Goal: Information Seeking & Learning: Learn about a topic

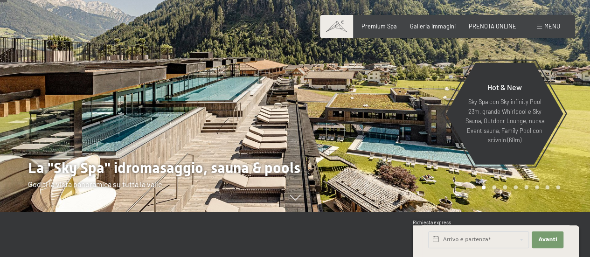
scroll to position [93, 0]
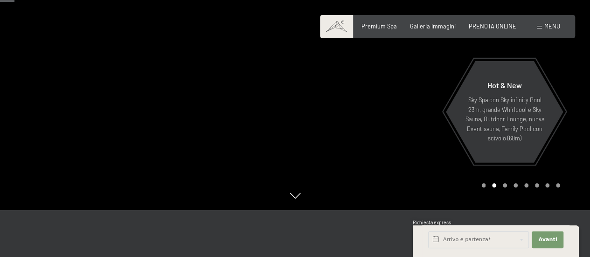
click at [545, 28] on span "Menu" at bounding box center [553, 25] width 16 height 7
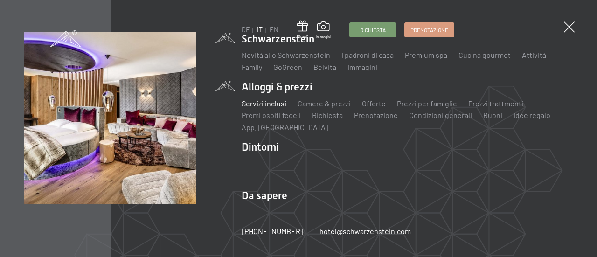
click at [266, 103] on link "Servizi inclusi" at bounding box center [264, 103] width 45 height 9
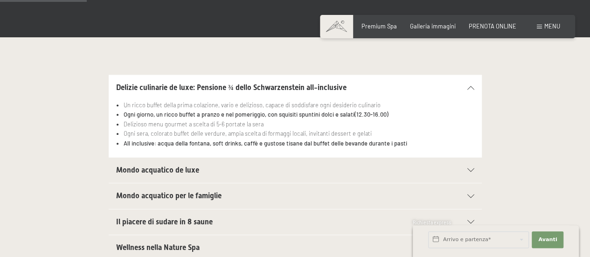
scroll to position [233, 0]
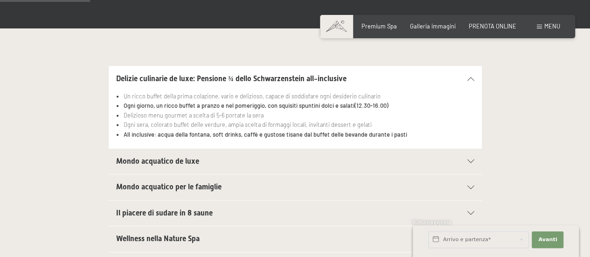
click at [181, 164] on span "Mondo acquatico de luxe" at bounding box center [157, 161] width 83 height 9
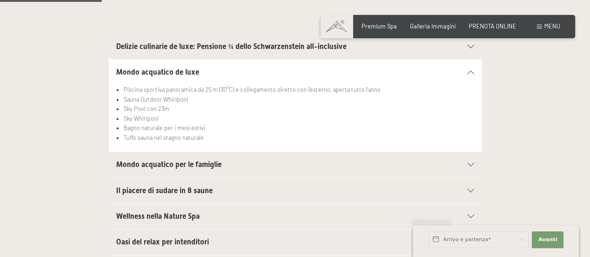
scroll to position [280, 0]
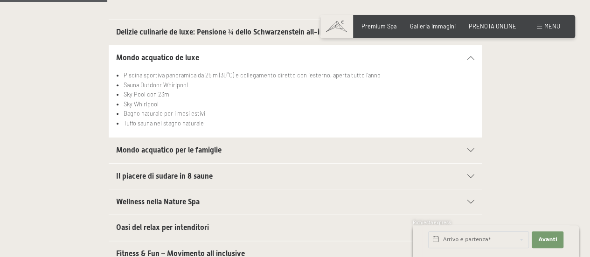
click at [189, 148] on span "Mondo acquatico per le famiglie" at bounding box center [168, 150] width 105 height 9
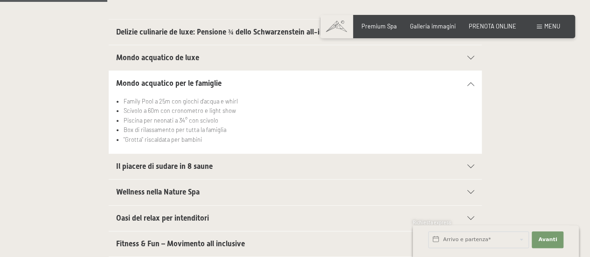
click at [184, 168] on span "Il piacere di sudare in 8 saune" at bounding box center [164, 166] width 97 height 9
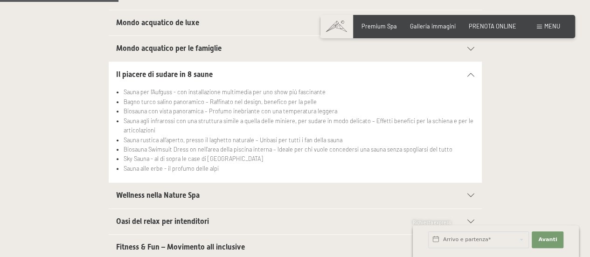
scroll to position [327, 0]
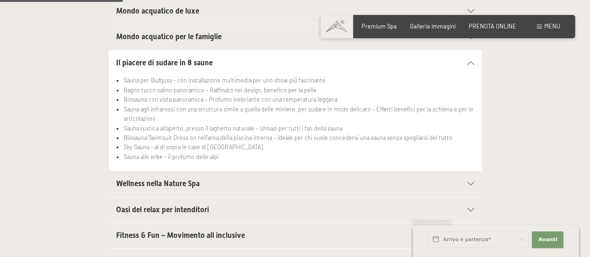
click at [181, 183] on span "Wellness nella Nature Spa" at bounding box center [158, 183] width 84 height 9
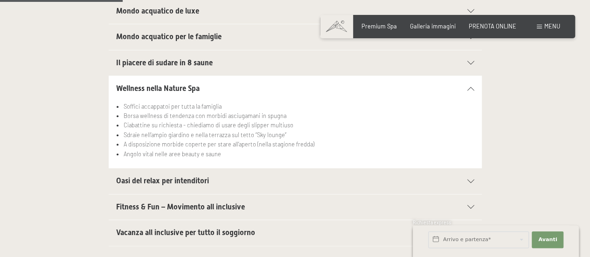
click at [181, 183] on span "Oasi del relax per intenditori" at bounding box center [162, 180] width 93 height 9
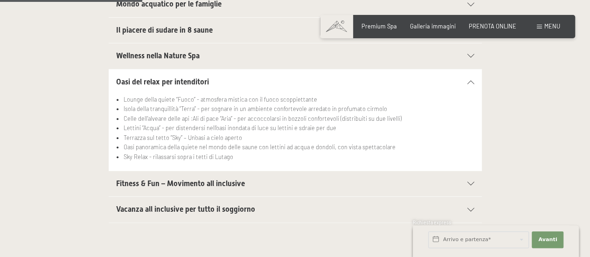
scroll to position [373, 0]
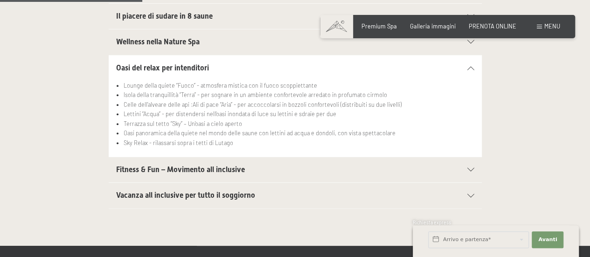
click at [177, 199] on div "Vacanza all inclusive per tutto il soggiorno" at bounding box center [295, 195] width 358 height 25
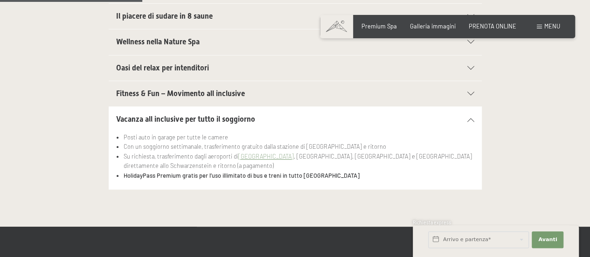
click at [246, 153] on span "Consenso marketing*" at bounding box center [240, 157] width 70 height 9
click at [200, 153] on input "Consenso marketing*" at bounding box center [195, 157] width 9 height 9
checkbox input "false"
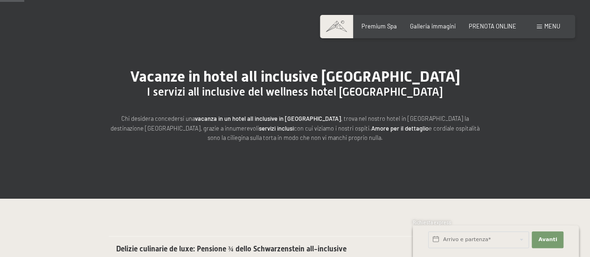
scroll to position [0, 0]
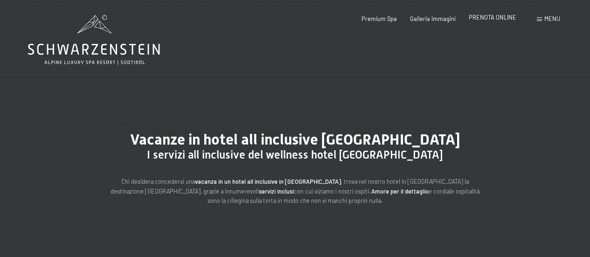
click at [485, 18] on span "PRENOTA ONLINE" at bounding box center [493, 17] width 48 height 7
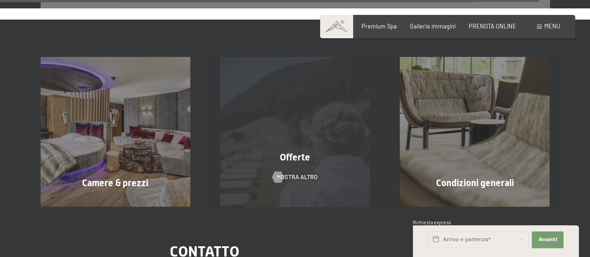
scroll to position [3033, 0]
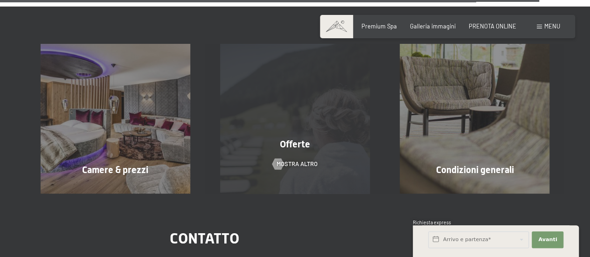
click at [298, 139] on span "Offerte" at bounding box center [295, 144] width 30 height 11
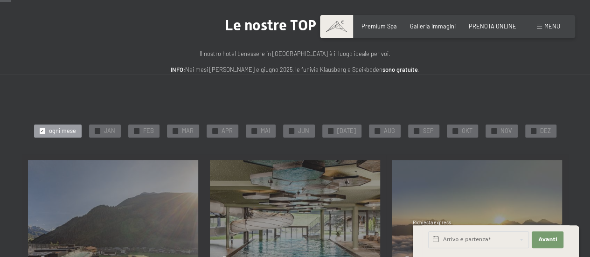
scroll to position [93, 0]
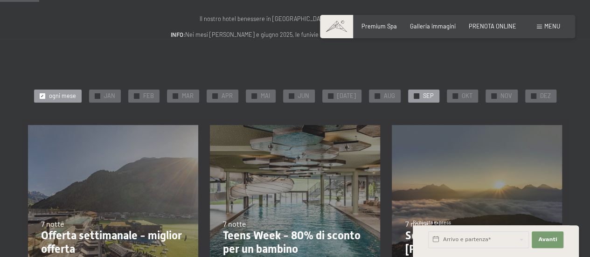
click at [417, 99] on div "✓ SEP" at bounding box center [423, 96] width 31 height 13
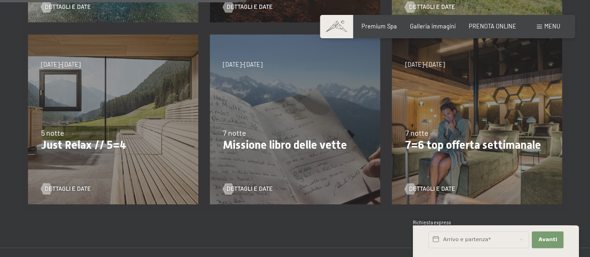
scroll to position [373, 0]
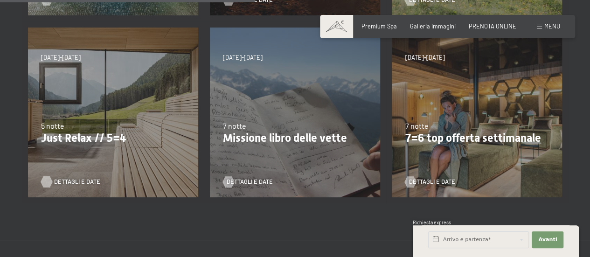
click at [67, 184] on span "Dettagli e Date" at bounding box center [77, 182] width 46 height 8
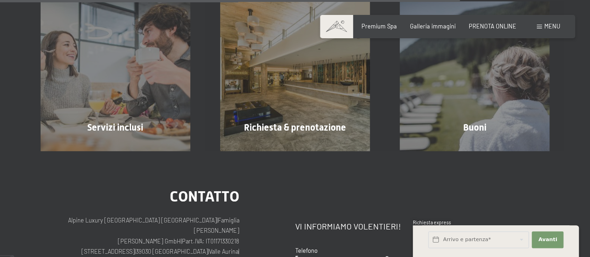
scroll to position [793, 0]
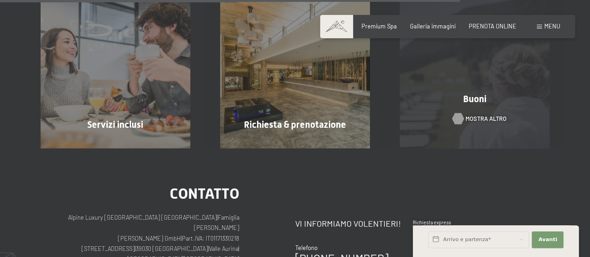
click at [473, 114] on span "mostra altro" at bounding box center [486, 118] width 41 height 8
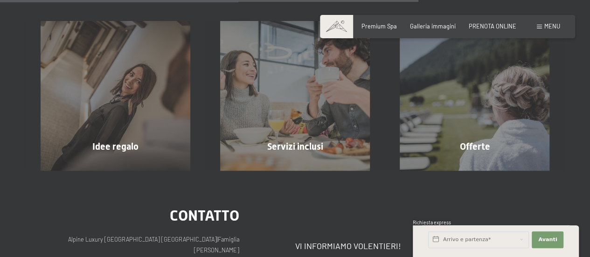
scroll to position [566, 0]
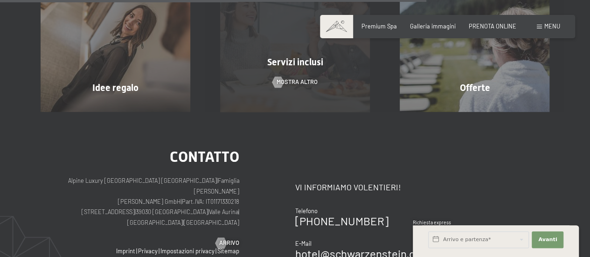
click at [295, 65] on span "Servizi inclusi" at bounding box center [295, 61] width 56 height 11
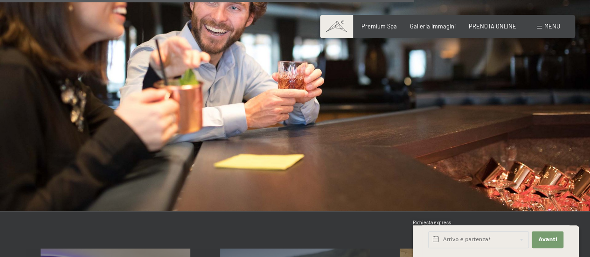
scroll to position [1073, 0]
